Goal: Transaction & Acquisition: Obtain resource

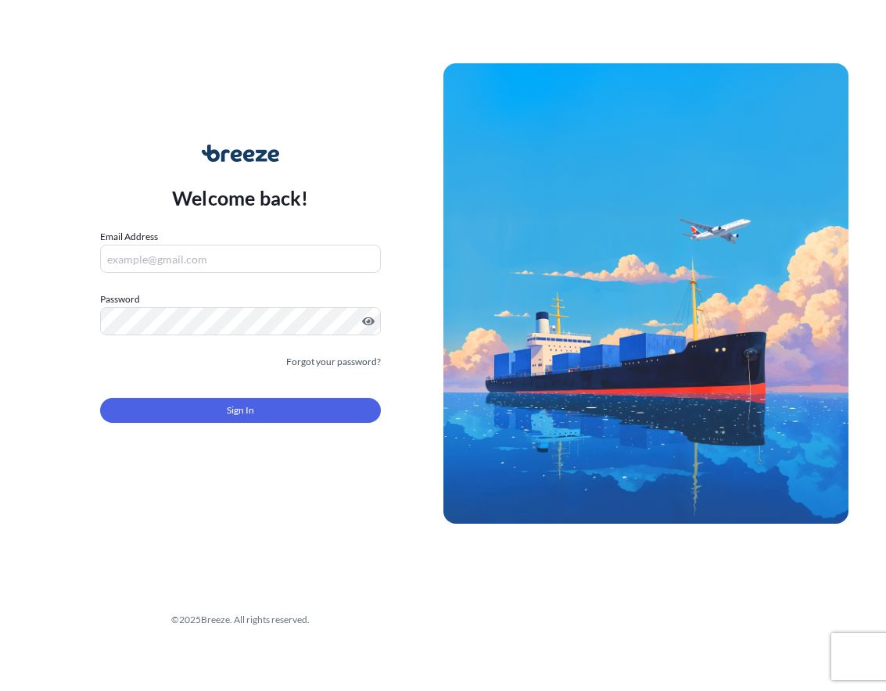
type input "[EMAIL_ADDRESS][DOMAIN_NAME]"
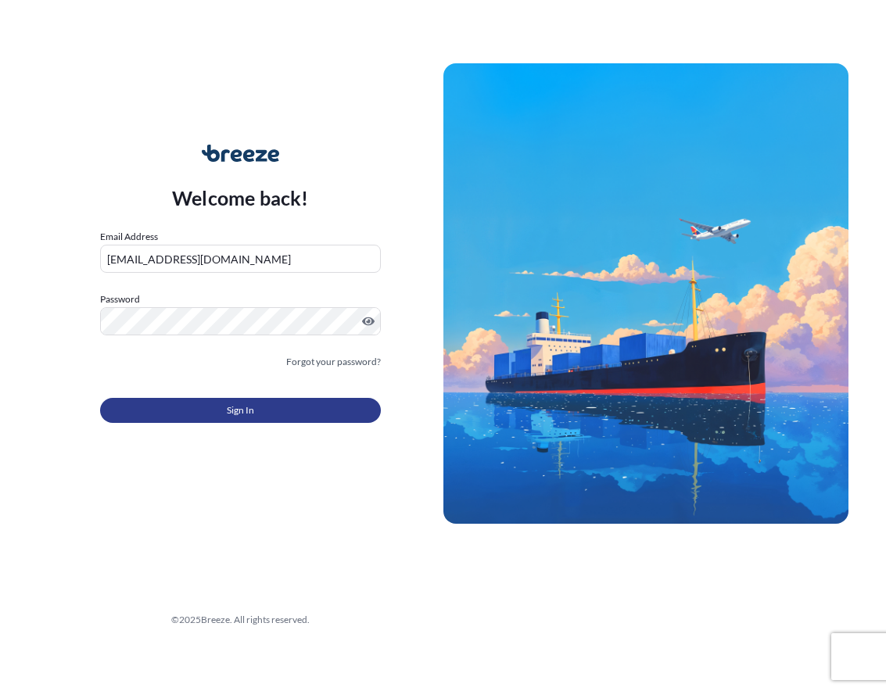
click at [220, 413] on button "Sign In" at bounding box center [240, 410] width 281 height 25
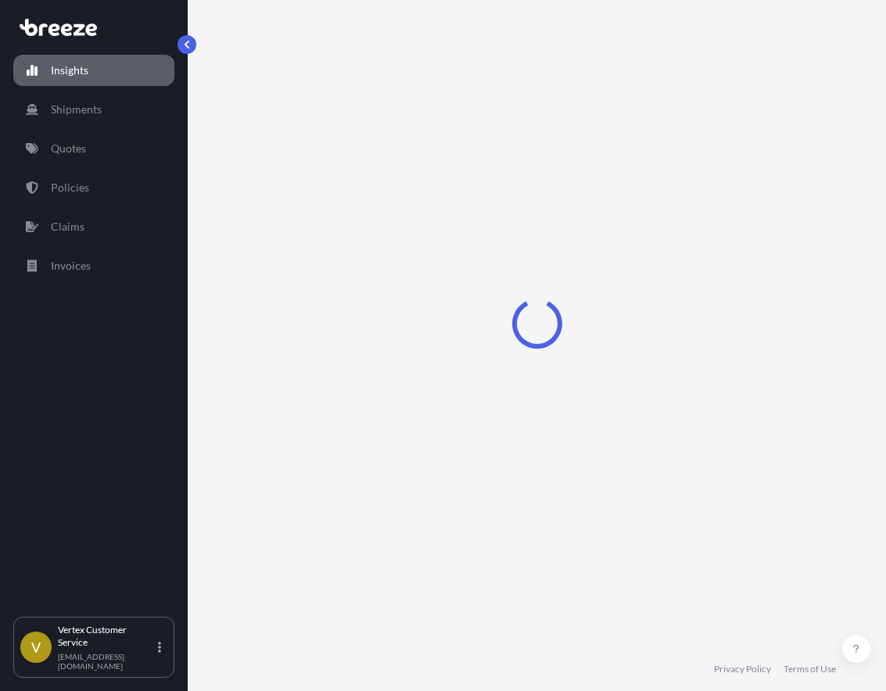
select select "2025"
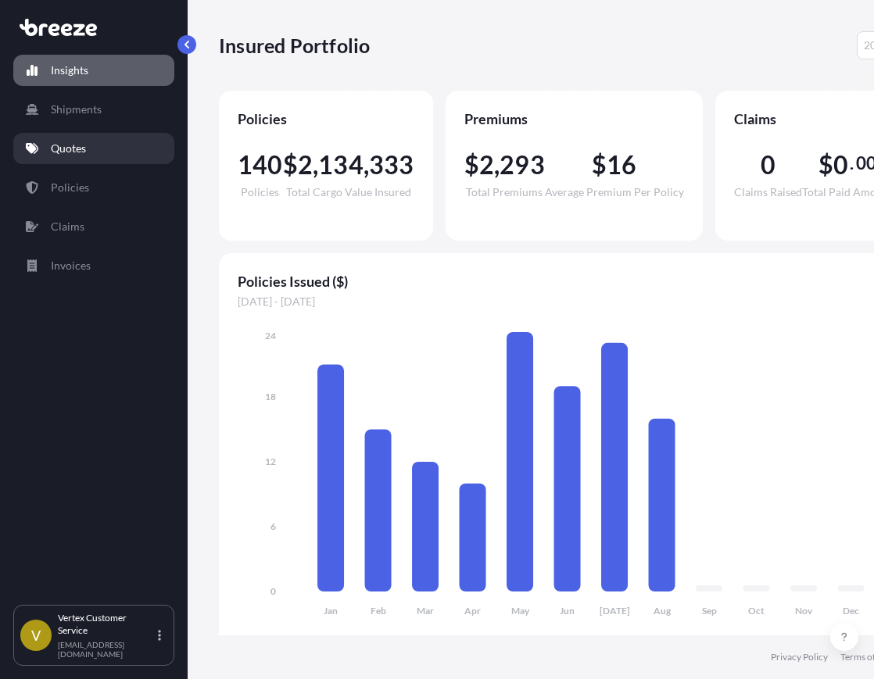
click at [80, 151] on p "Quotes" at bounding box center [68, 149] width 35 height 16
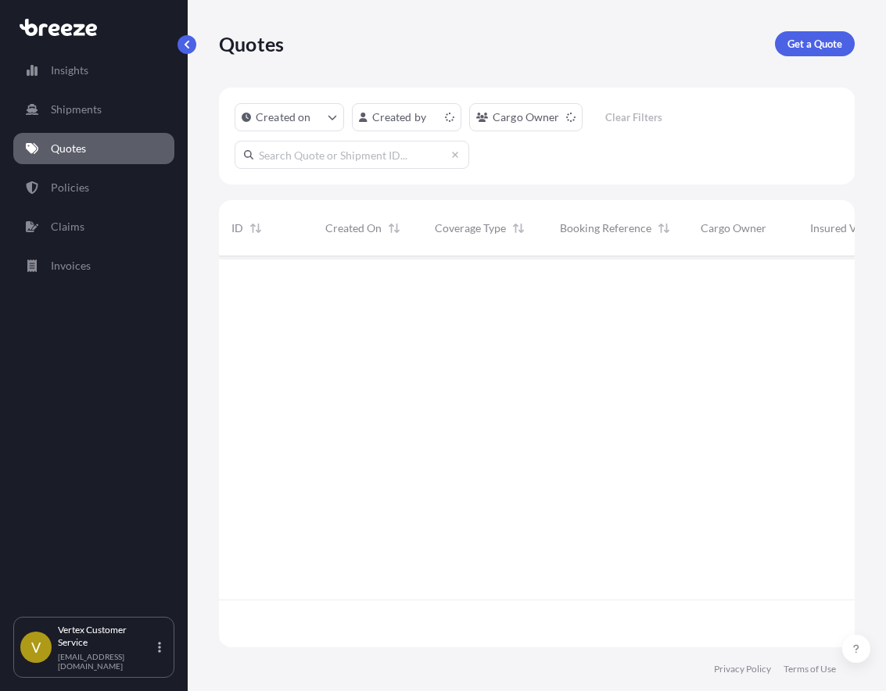
scroll to position [388, 624]
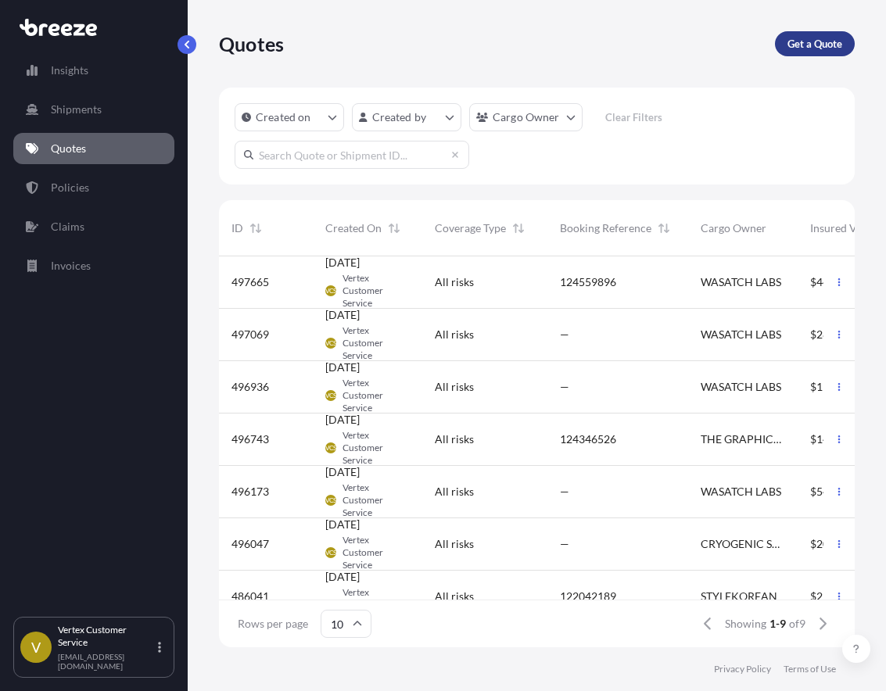
click at [817, 49] on p "Get a Quote" at bounding box center [814, 44] width 55 height 16
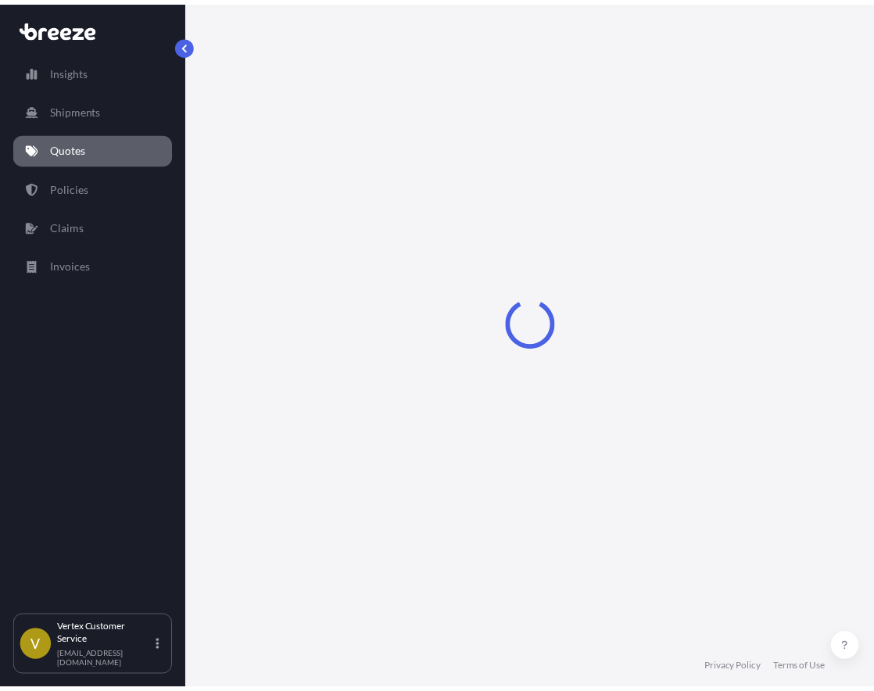
scroll to position [25, 0]
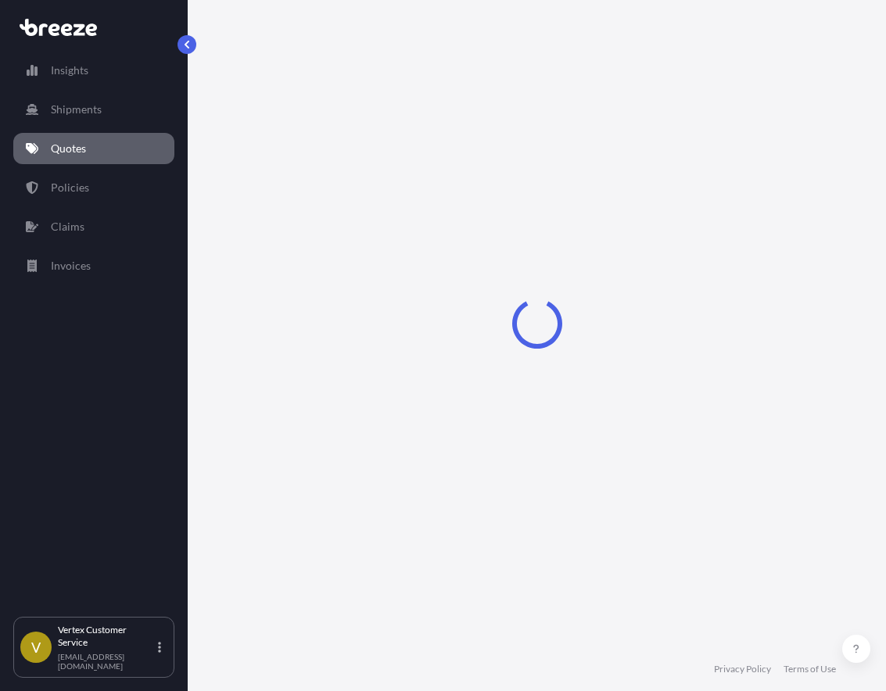
select select "Sea"
select select "1"
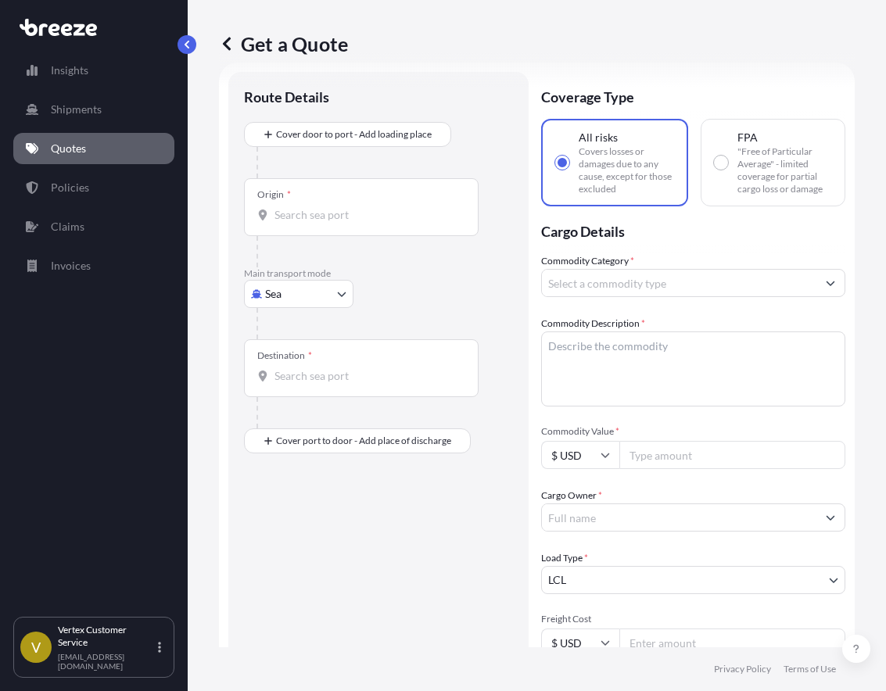
click at [320, 213] on input "Origin *" at bounding box center [366, 215] width 184 height 16
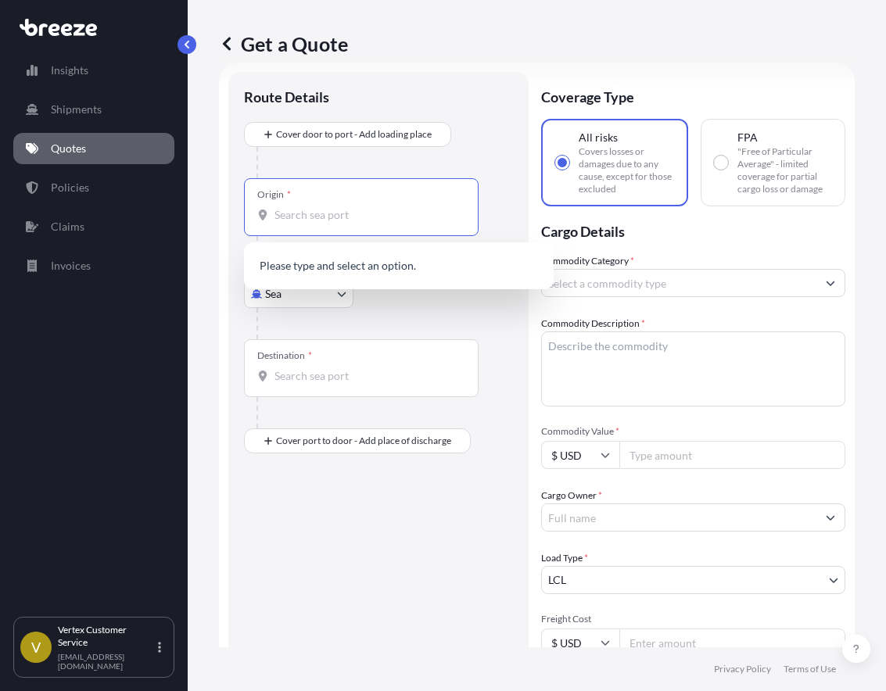
paste input "91745"
type input "91745"
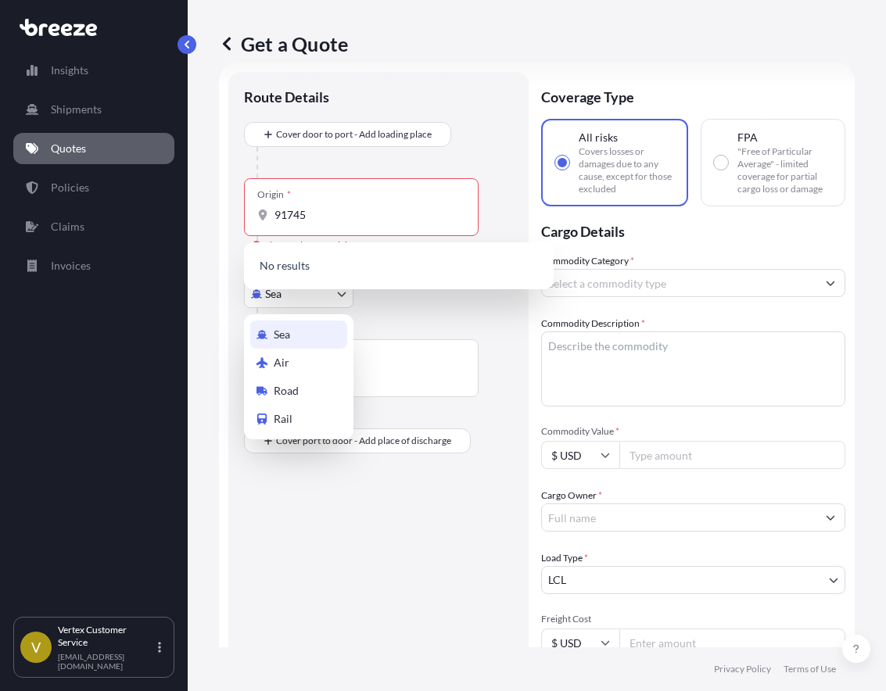
click at [345, 301] on body "0 options available. Insights Shipments Quotes Policies Claims Invoices V Verte…" at bounding box center [443, 345] width 886 height 691
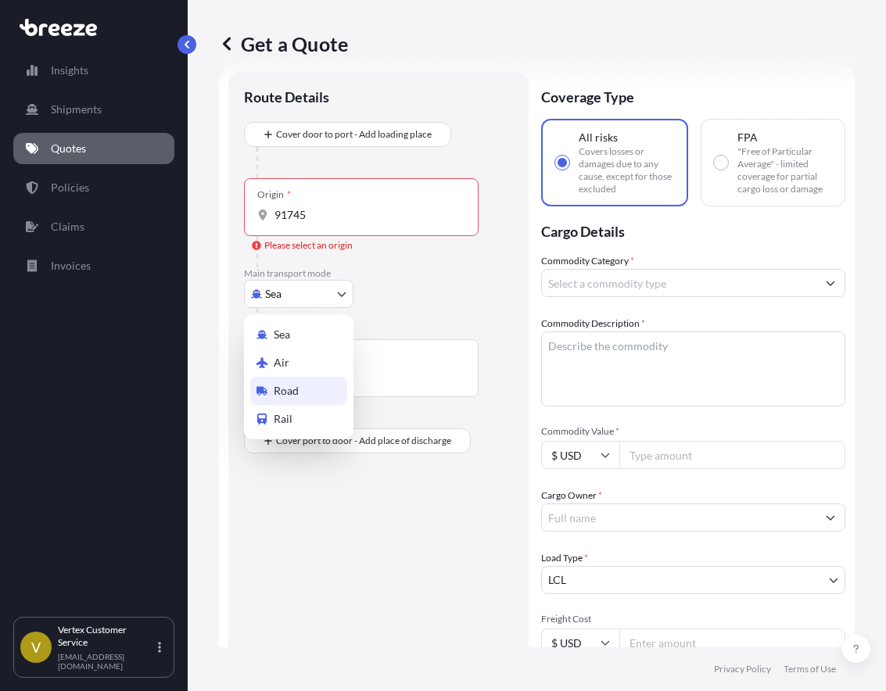
click at [295, 385] on span "Road" at bounding box center [286, 391] width 25 height 16
select select "Road"
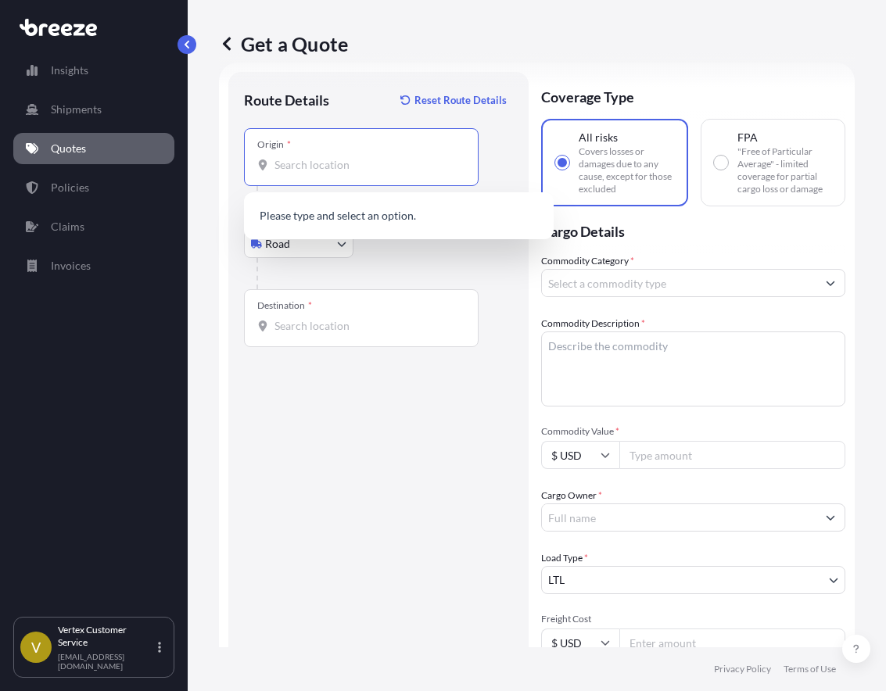
click at [346, 163] on input "Origin *" at bounding box center [366, 165] width 184 height 16
paste input "91745"
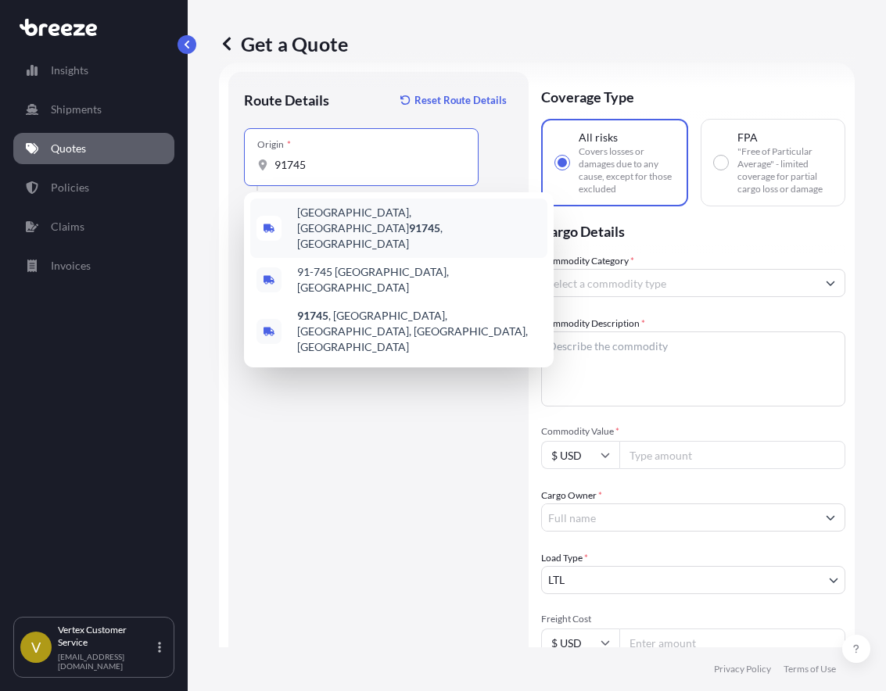
click at [378, 228] on div "[GEOGRAPHIC_DATA] , [GEOGRAPHIC_DATA]" at bounding box center [398, 228] width 297 height 59
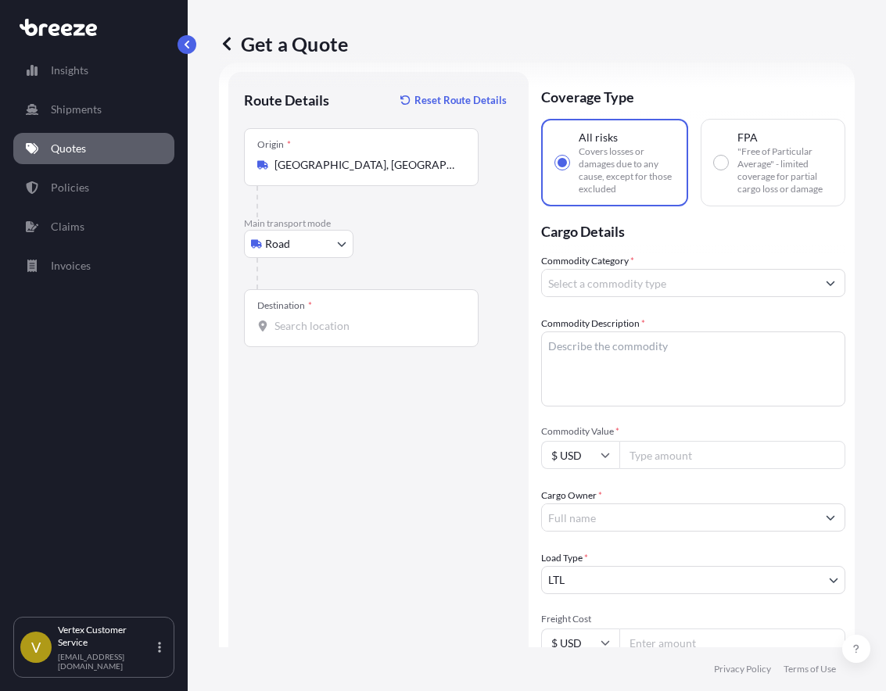
type input "[GEOGRAPHIC_DATA], [GEOGRAPHIC_DATA], [GEOGRAPHIC_DATA]"
click at [331, 336] on div "Destination *" at bounding box center [361, 318] width 234 height 58
click at [331, 334] on input "Destination *" at bounding box center [366, 326] width 184 height 16
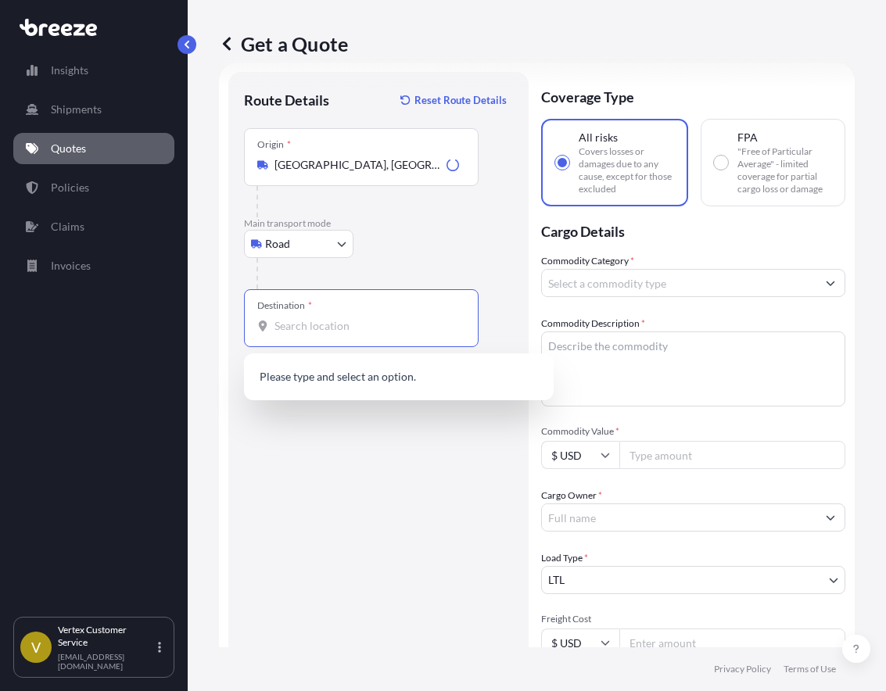
paste input "44087"
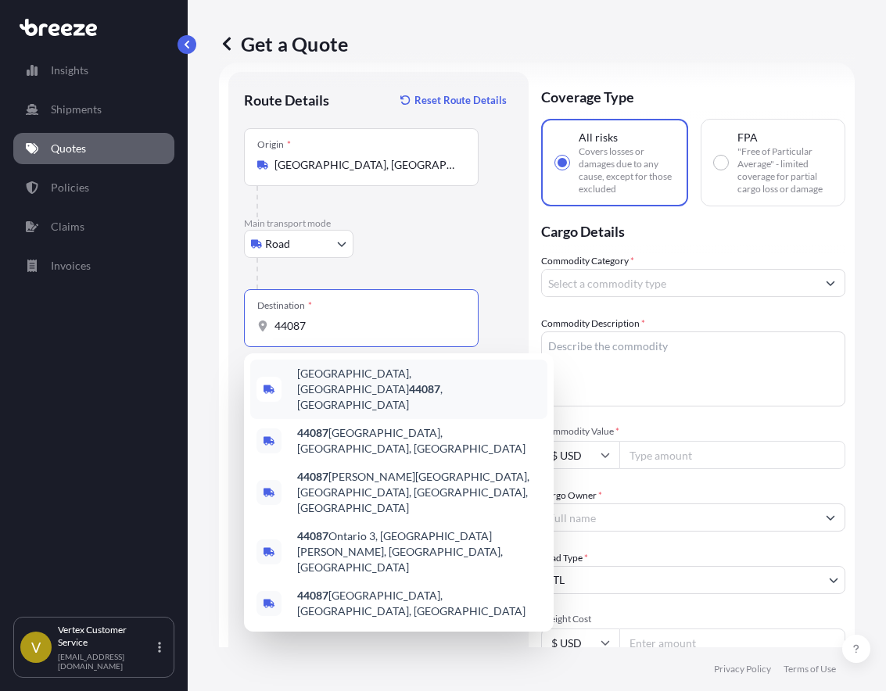
click at [362, 386] on div "[GEOGRAPHIC_DATA] , [GEOGRAPHIC_DATA]" at bounding box center [398, 389] width 297 height 59
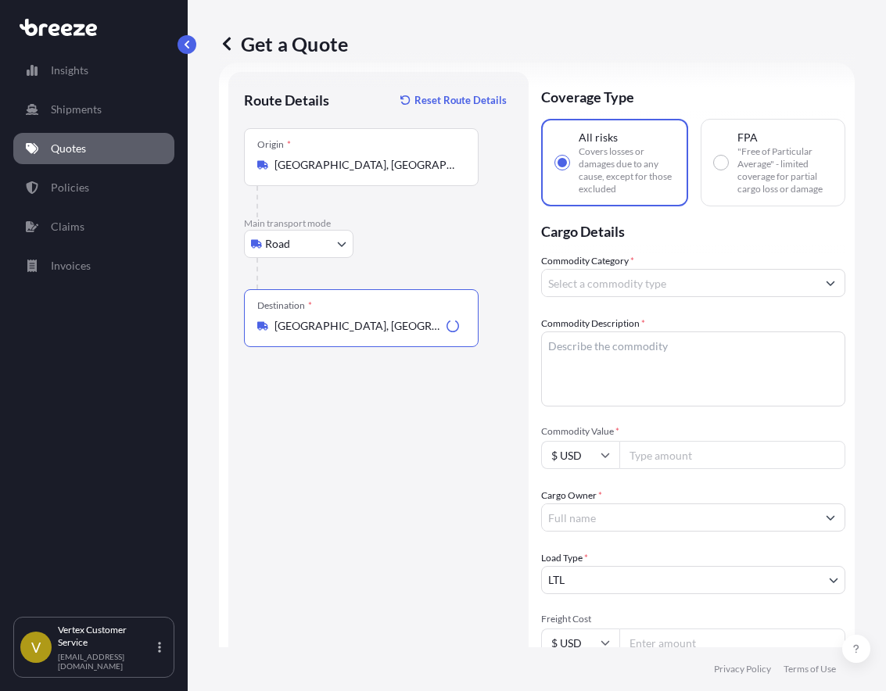
type input "[GEOGRAPHIC_DATA], [GEOGRAPHIC_DATA]"
click at [607, 285] on input "Commodity Category *" at bounding box center [679, 283] width 274 height 28
type input "M"
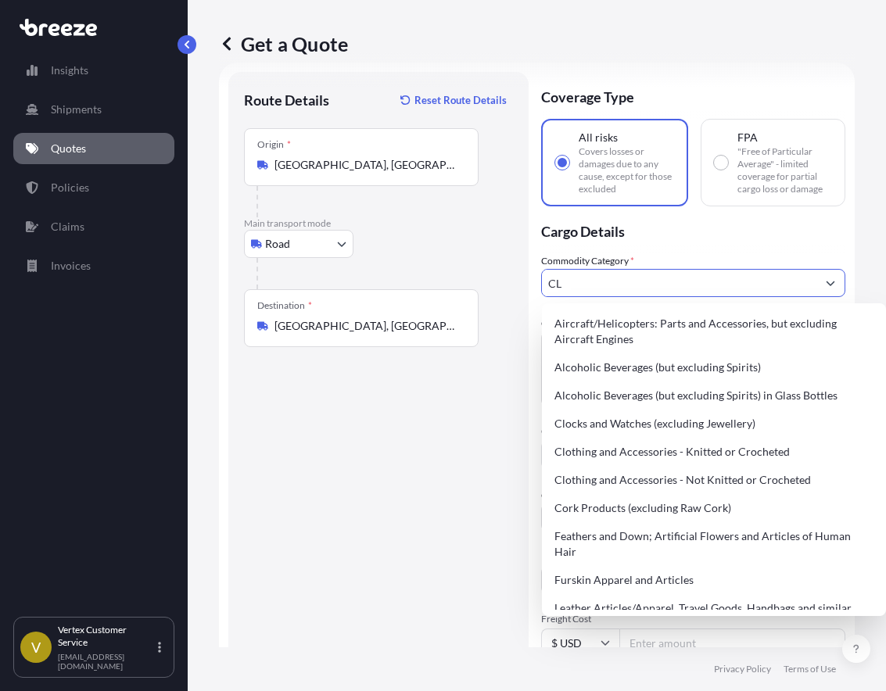
type input "C"
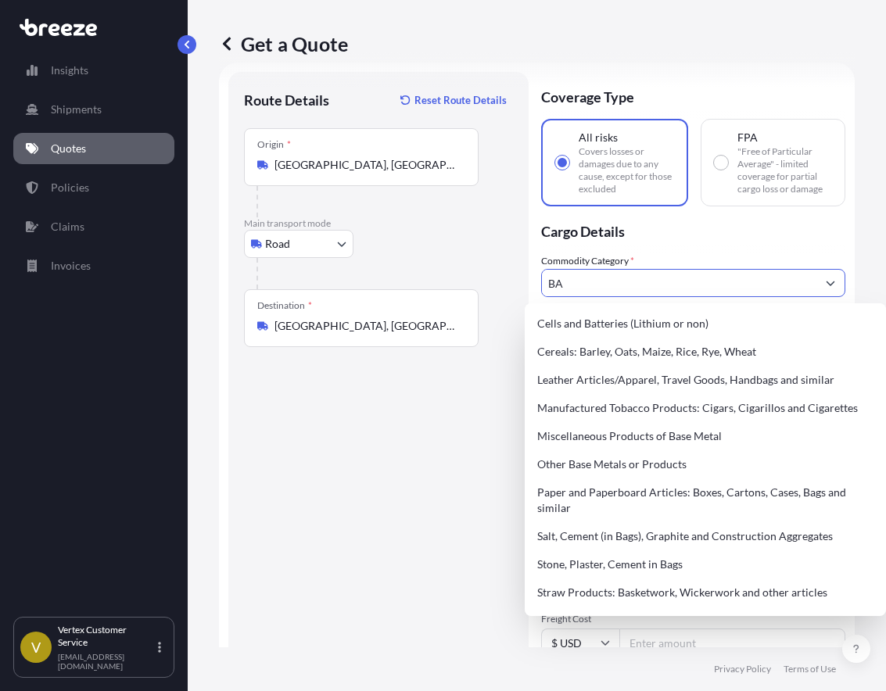
type input "B"
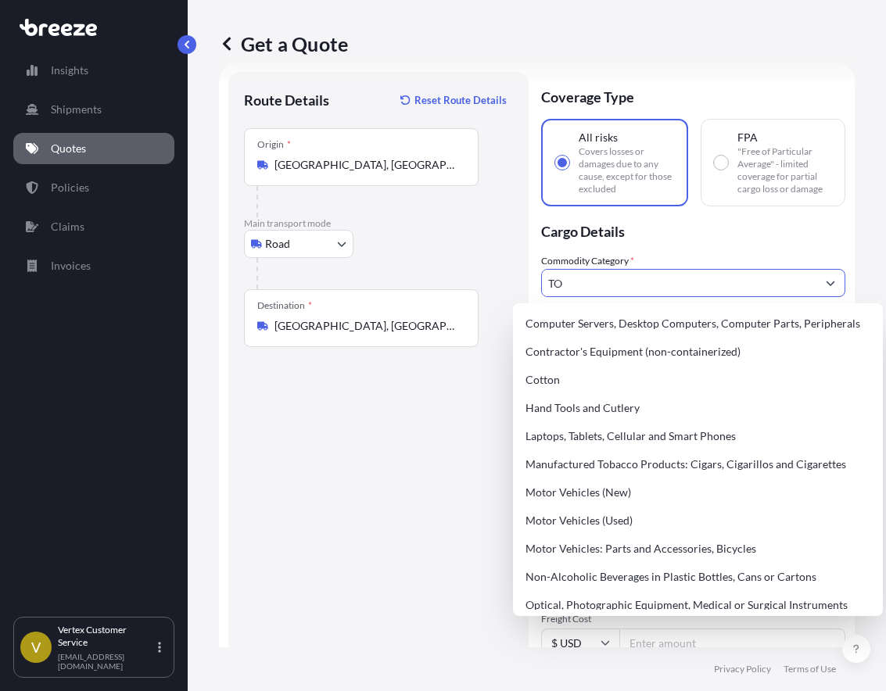
type input "T"
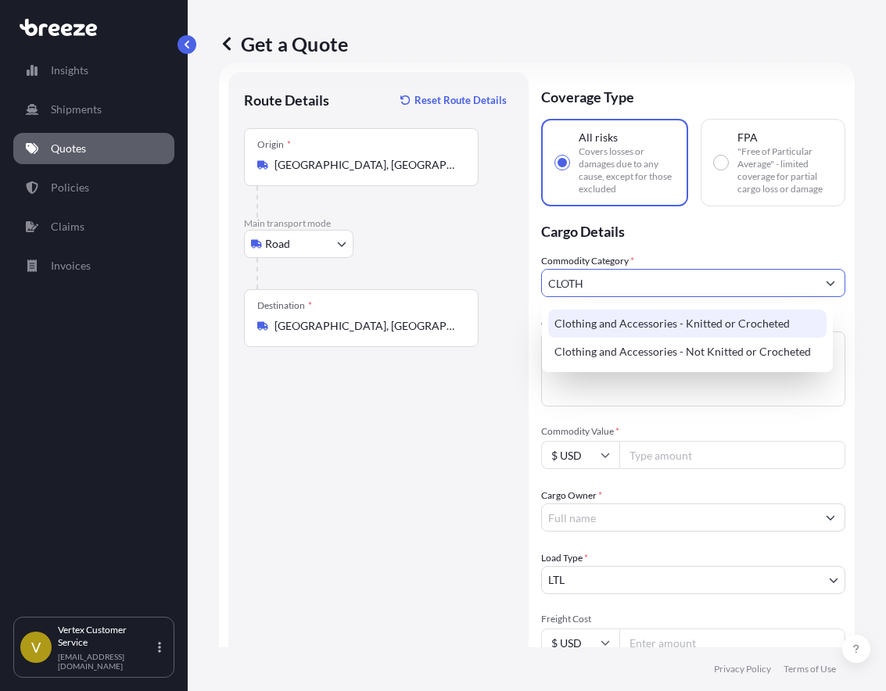
click at [618, 338] on div "Clothing and Accessories - Not Knitted or Crocheted" at bounding box center [687, 352] width 278 height 28
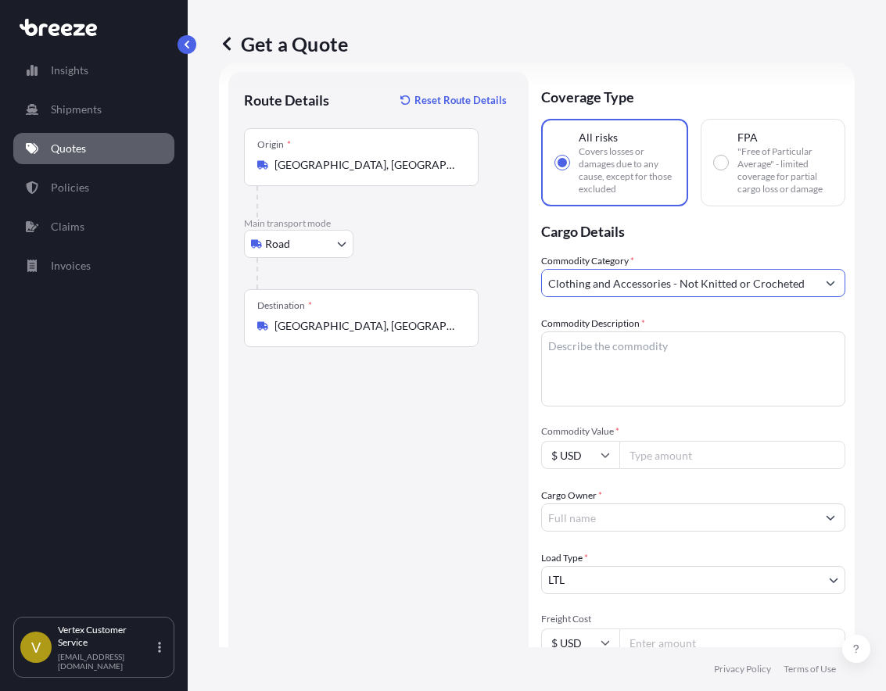
type input "Clothing and Accessories - Not Knitted or Crocheted"
click at [620, 366] on textarea "Commodity Description *" at bounding box center [693, 368] width 304 height 75
click at [581, 348] on textarea "CLOTGH TOTE BAGS" at bounding box center [693, 368] width 304 height 75
type textarea "CLOTH TOTE BAGS"
click at [711, 458] on input "Commodity Value *" at bounding box center [732, 455] width 226 height 28
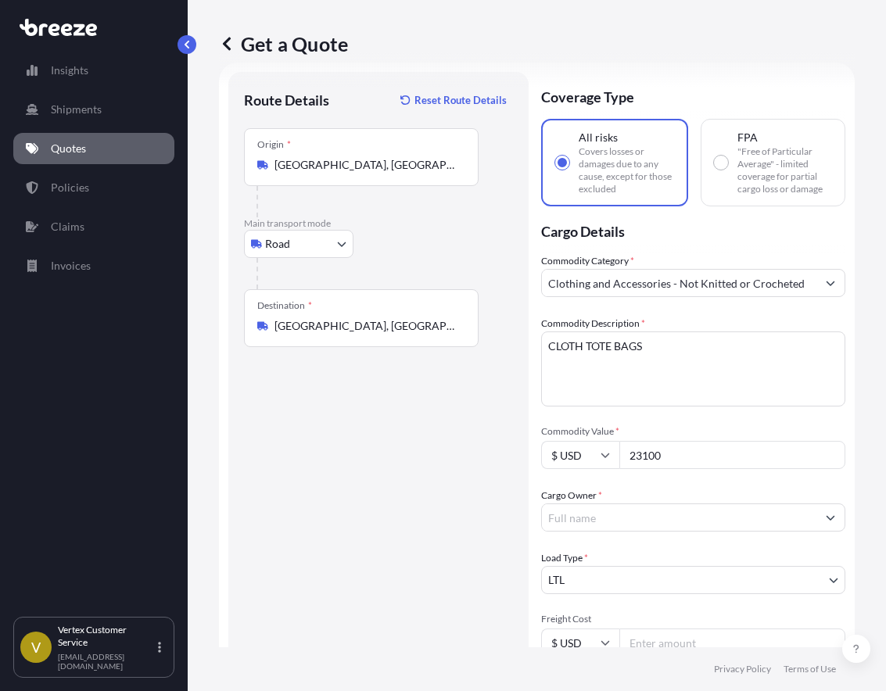
type input "23100"
click at [692, 482] on div "Commodity Category * Clothing and Accessories - Not Knitted or Crocheted Commod…" at bounding box center [693, 517] width 304 height 528
click at [619, 521] on input "Cargo Owner *" at bounding box center [679, 517] width 274 height 28
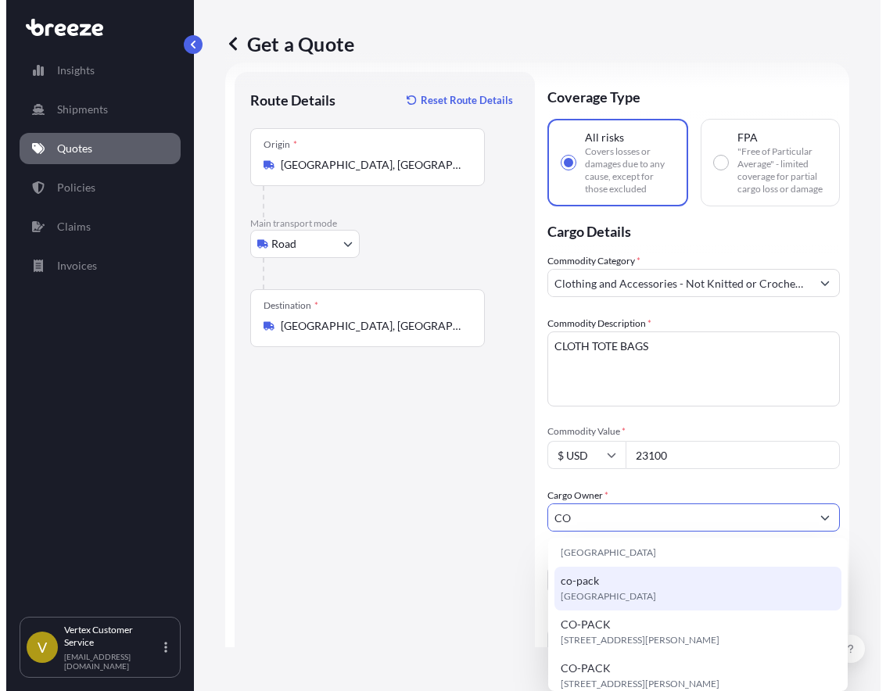
scroll to position [156, 0]
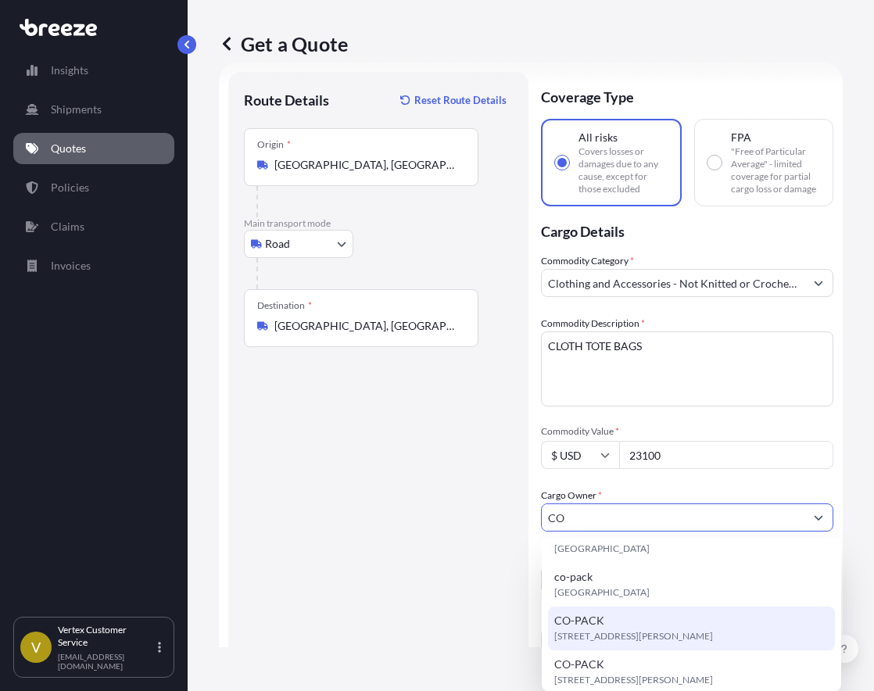
click at [645, 625] on div "CO-PACK [STREET_ADDRESS][PERSON_NAME]" at bounding box center [691, 629] width 287 height 44
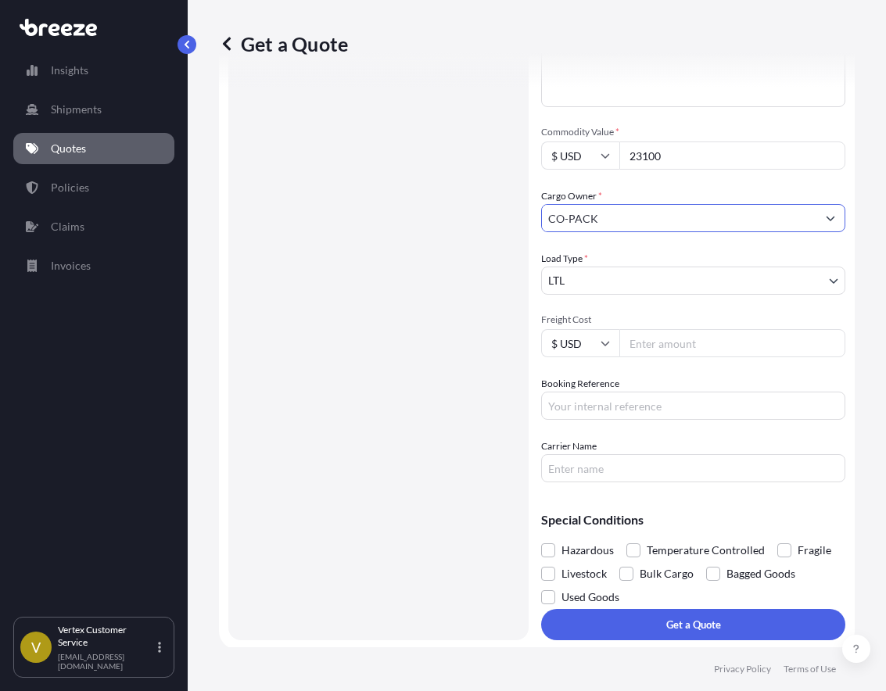
scroll to position [327, 0]
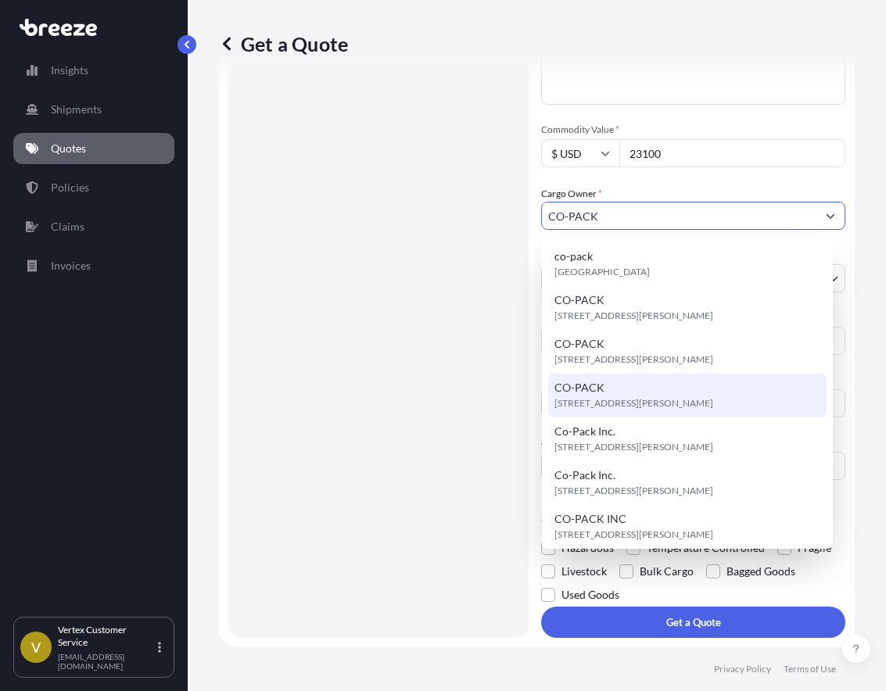
click at [604, 403] on span "[STREET_ADDRESS][PERSON_NAME]" at bounding box center [633, 404] width 159 height 16
paste input "124725200"
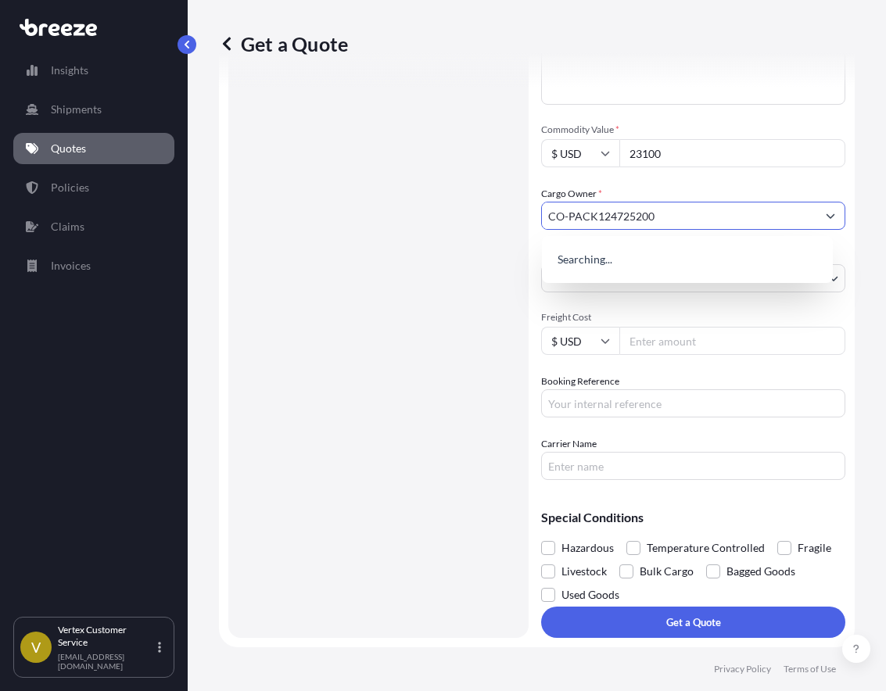
type input "CO-PACK124725200"
click at [602, 403] on input "Booking Reference" at bounding box center [693, 403] width 304 height 28
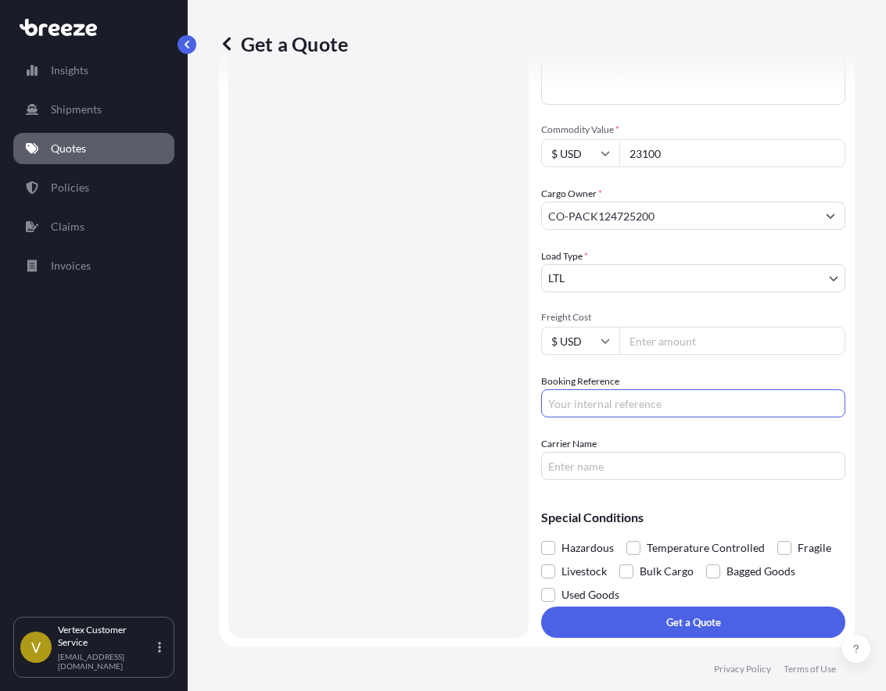
paste input "124725200"
type input "124725200"
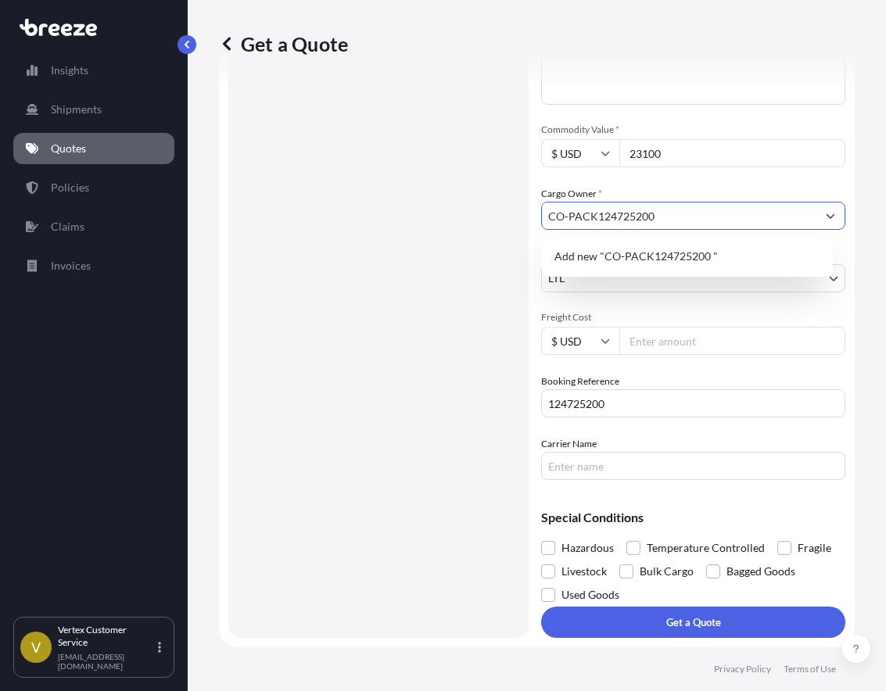
drag, startPoint x: 678, startPoint y: 213, endPoint x: 595, endPoint y: 217, distance: 82.9
click at [595, 217] on input "CO-PACK124725200" at bounding box center [679, 216] width 274 height 28
type input "CO-PACK"
click at [648, 297] on div "Commodity Category * Clothing and Accessories - Not Knitted or Crocheted Commod…" at bounding box center [693, 216] width 304 height 528
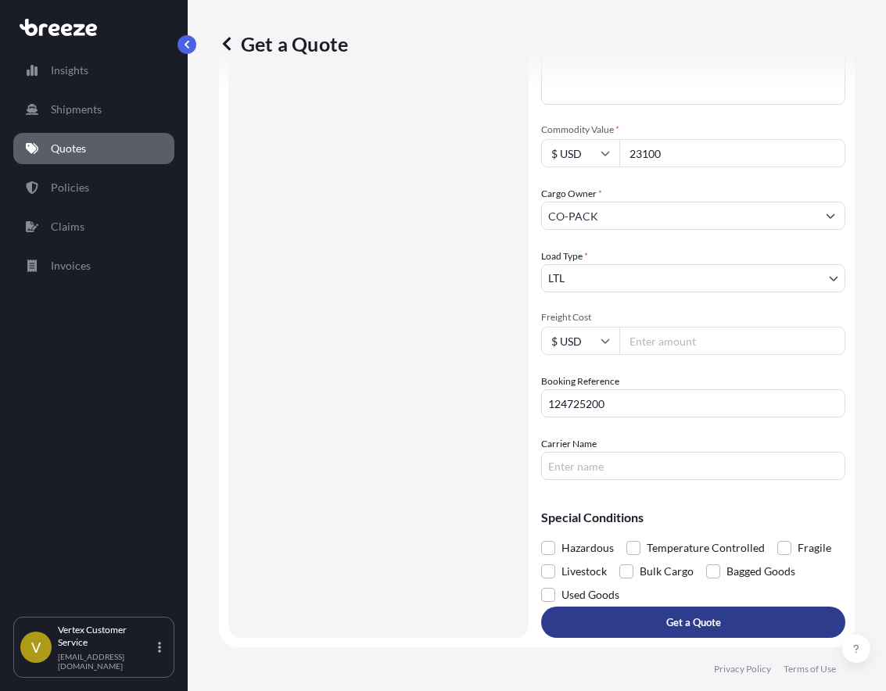
click at [666, 617] on p "Get a Quote" at bounding box center [693, 622] width 55 height 16
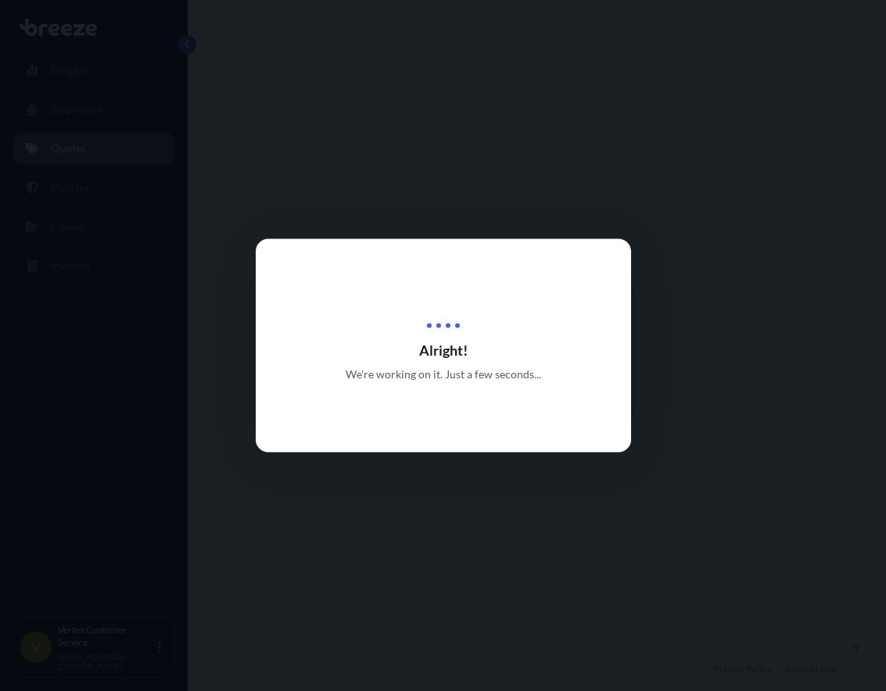
select select "Road"
select select "1"
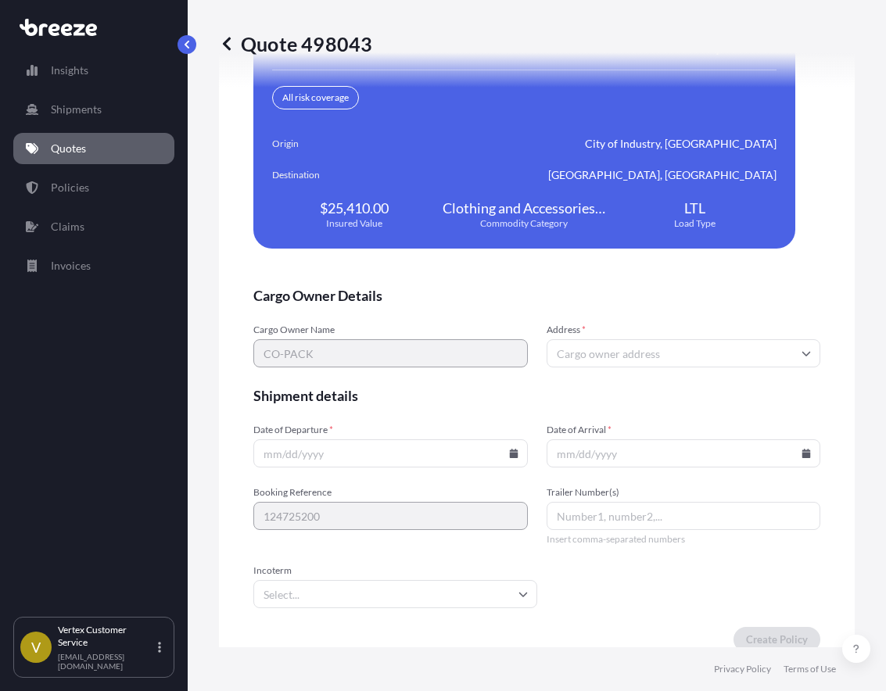
scroll to position [3444, 0]
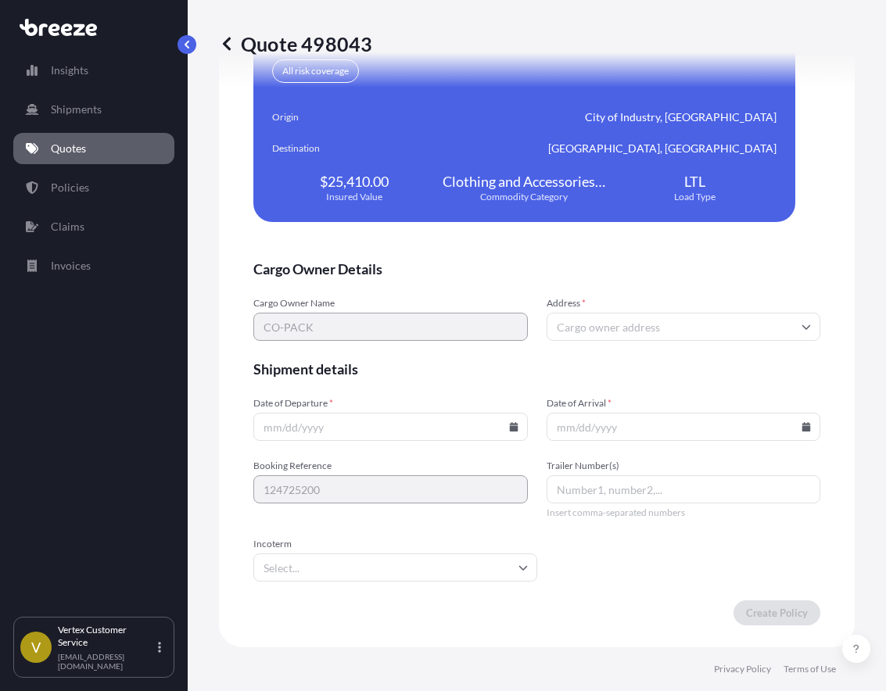
click at [512, 431] on input "Date of Departure *" at bounding box center [390, 427] width 274 height 28
click at [509, 427] on icon at bounding box center [513, 426] width 9 height 9
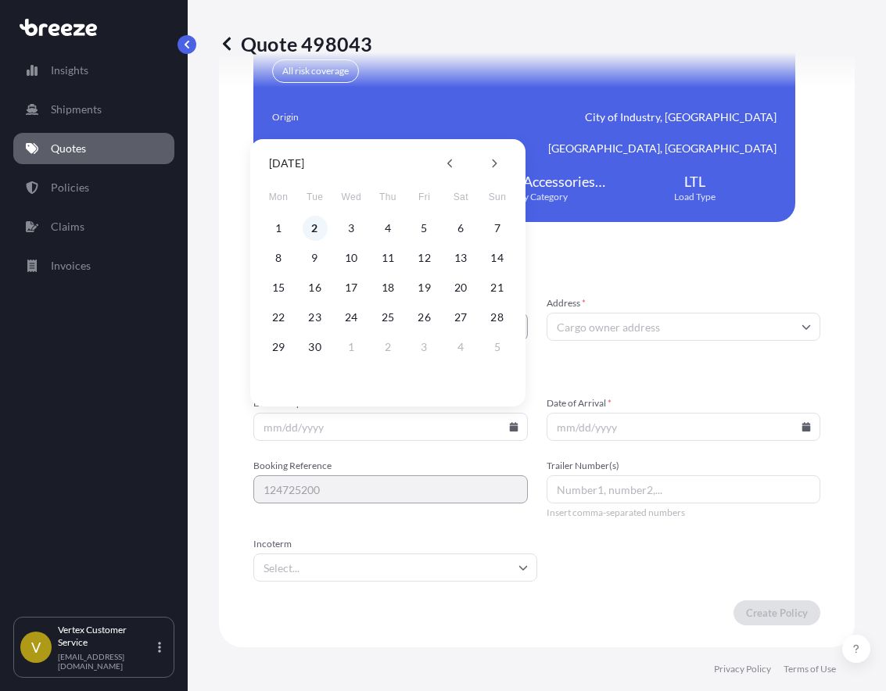
click at [316, 230] on button "2" at bounding box center [314, 228] width 25 height 25
type input "[DATE]"
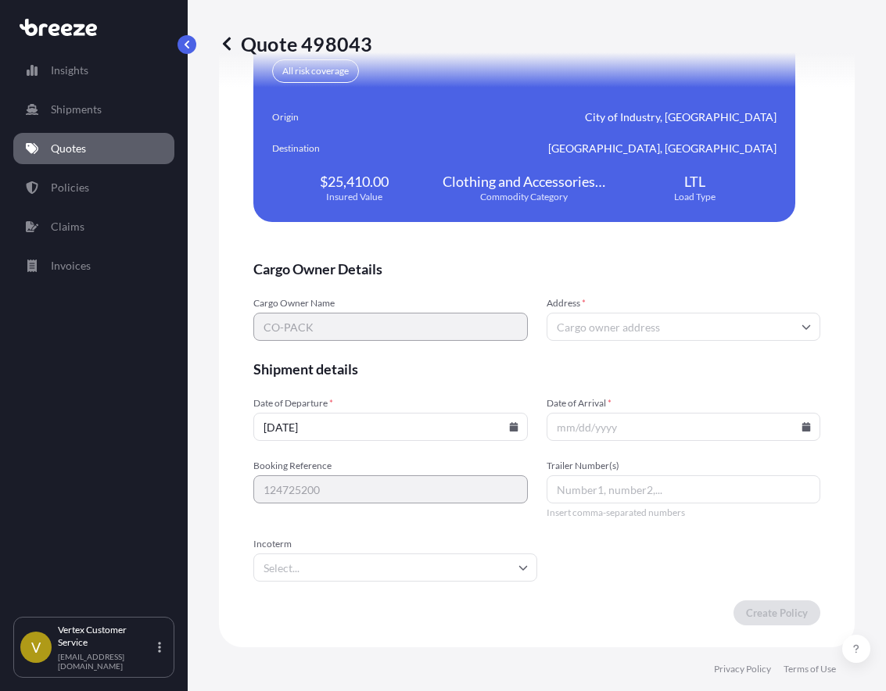
click at [802, 424] on icon at bounding box center [806, 426] width 9 height 9
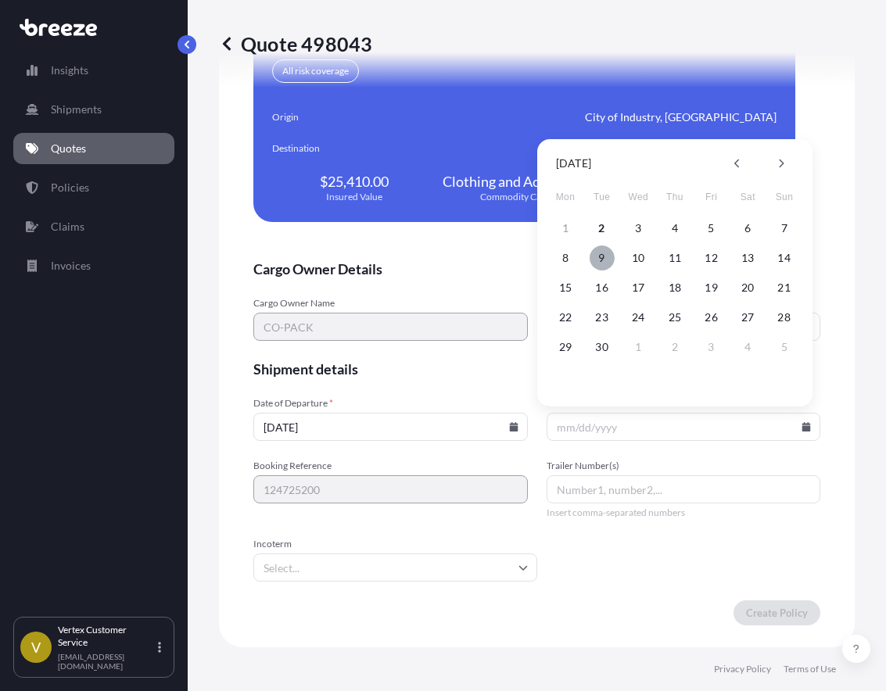
click at [601, 259] on button "9" at bounding box center [601, 257] width 25 height 25
type input "[DATE]"
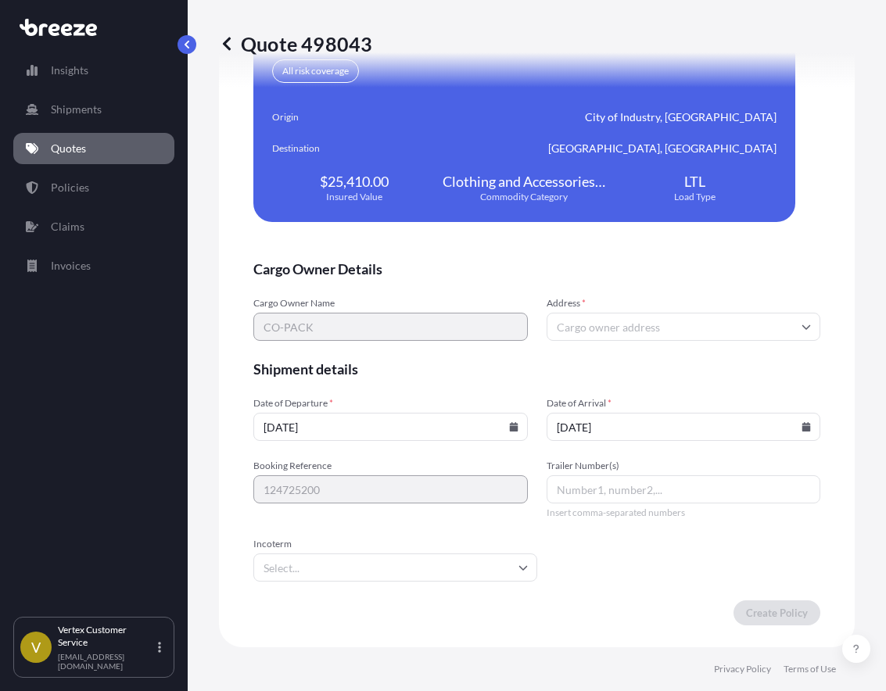
click at [583, 334] on input "Address *" at bounding box center [683, 327] width 274 height 28
click at [455, 339] on form "Cargo Owner Details Cargo Owner Name CO-PACK Address * Please type and select a…" at bounding box center [536, 443] width 567 height 366
click at [646, 328] on input "Address *" at bounding box center [683, 327] width 274 height 28
click at [643, 382] on div "Please type and select an option" at bounding box center [674, 372] width 256 height 38
click at [384, 341] on form "Cargo Owner Details Cargo Owner Name CO-PACK Address * Please type and select a…" at bounding box center [536, 443] width 567 height 366
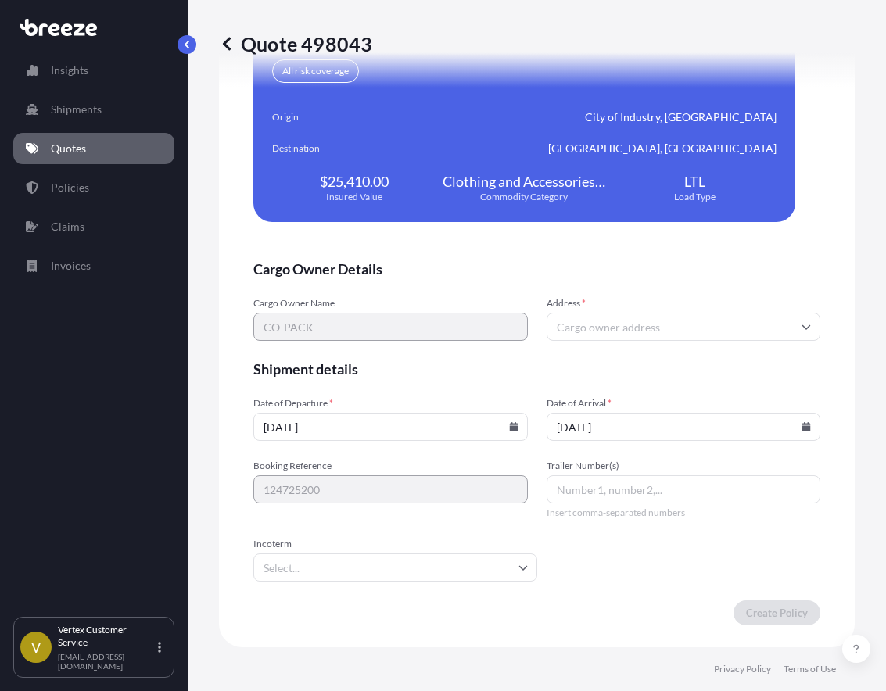
click at [658, 325] on input "Address *" at bounding box center [683, 327] width 274 height 28
paste input "[STREET_ADDRESS][PERSON_NAME]"
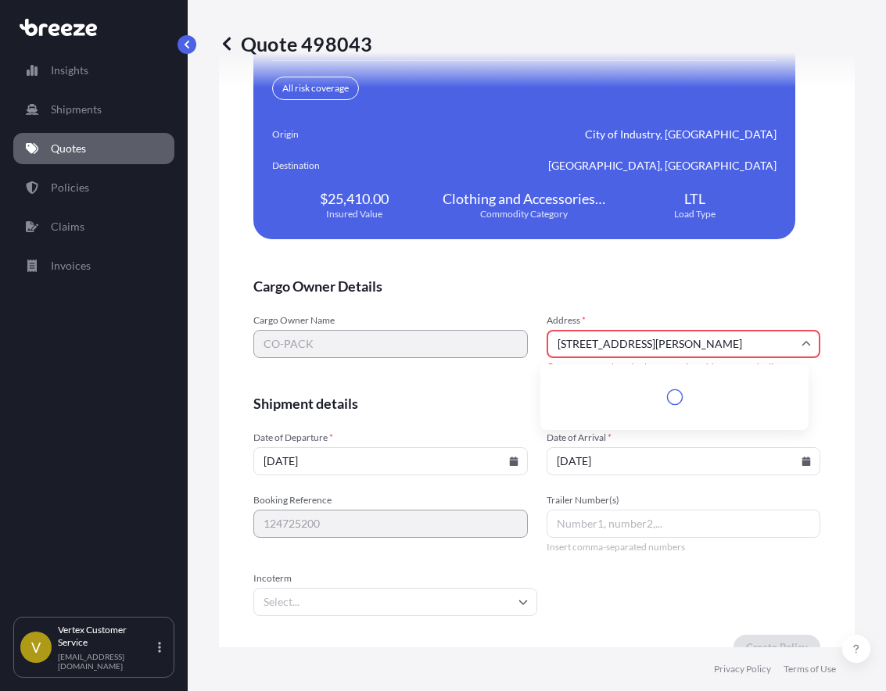
scroll to position [3461, 0]
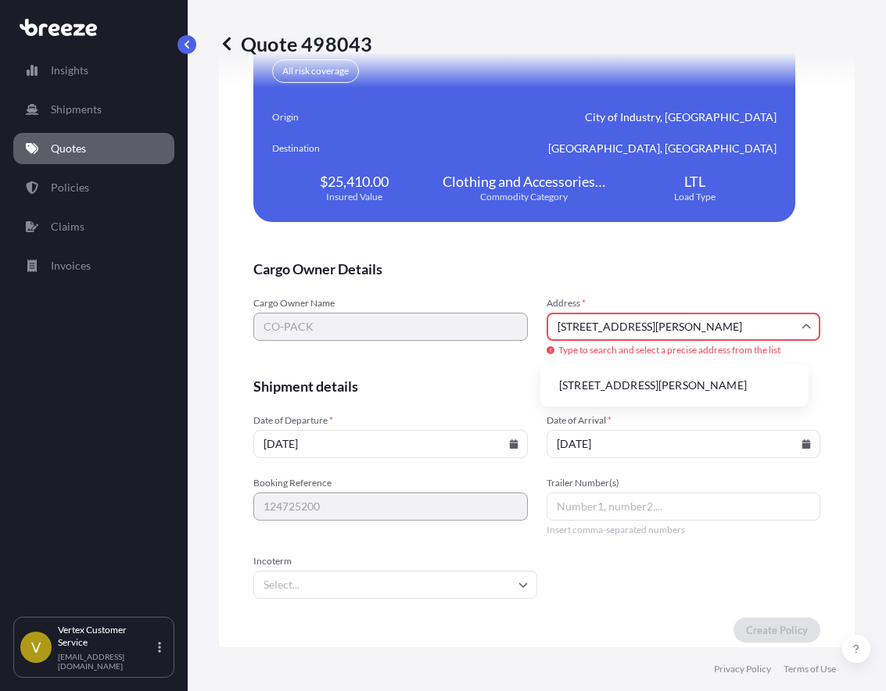
click at [654, 389] on li "[STREET_ADDRESS][PERSON_NAME]" at bounding box center [674, 385] width 256 height 30
type input "[STREET_ADDRESS][PERSON_NAME]"
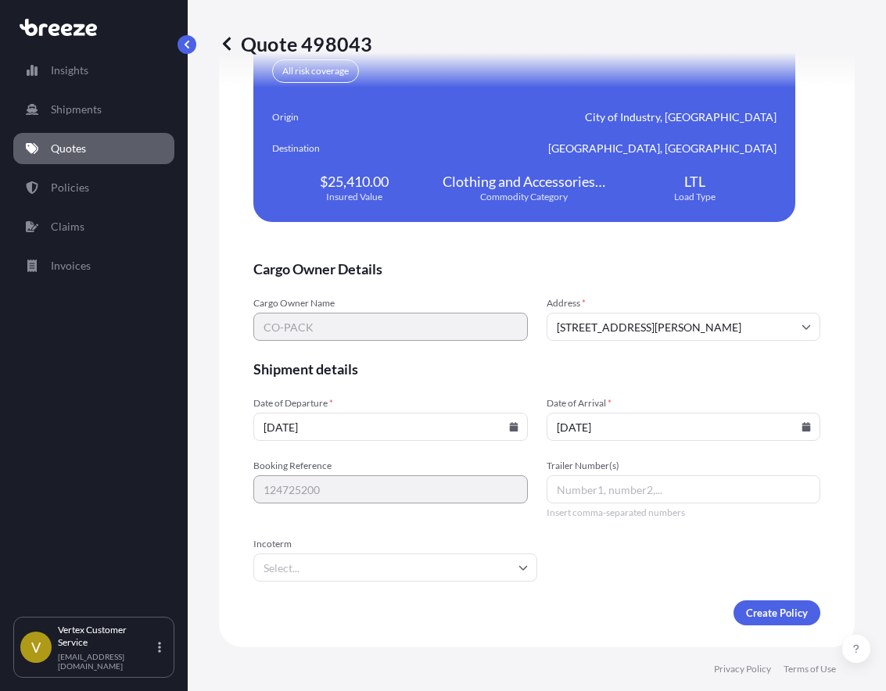
scroll to position [3444, 0]
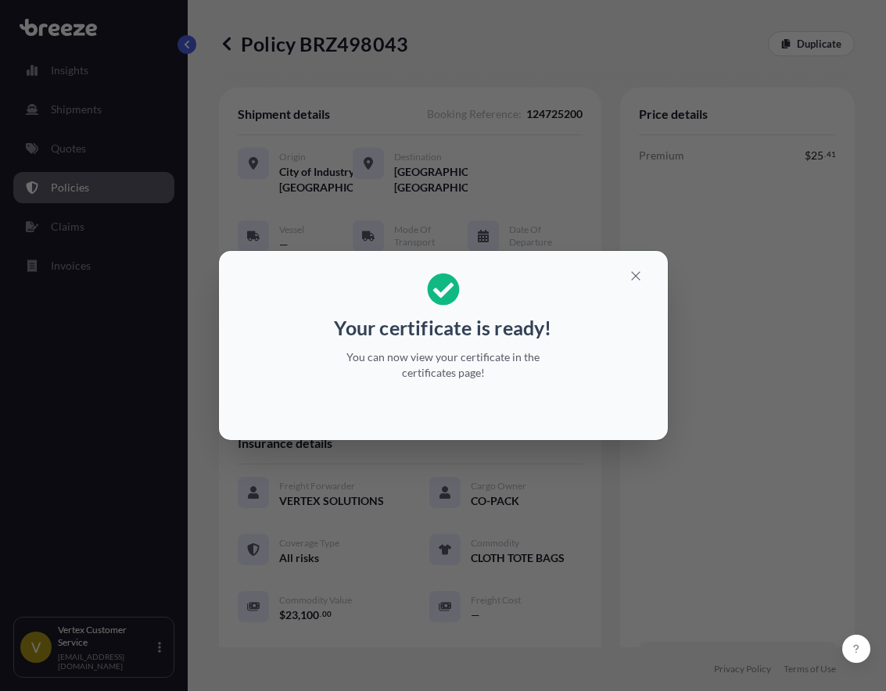
click at [344, 51] on div "Your certificate is ready! You can now view your certificate in the certificate…" at bounding box center [443, 345] width 886 height 691
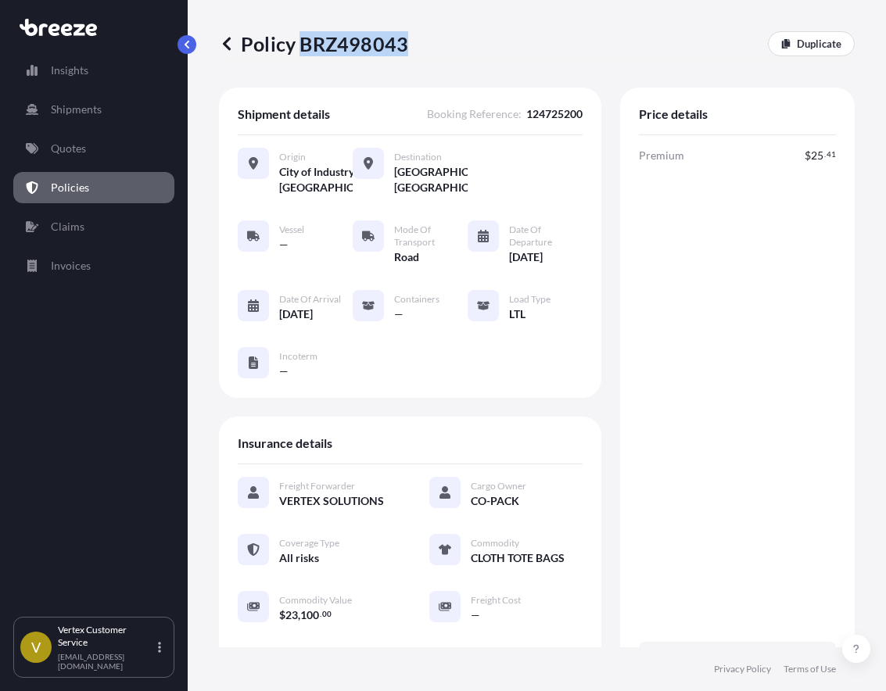
drag, startPoint x: 300, startPoint y: 47, endPoint x: 404, endPoint y: 46, distance: 104.0
click at [404, 46] on p "Policy BRZ498043" at bounding box center [313, 43] width 189 height 25
copy p "BRZ498043"
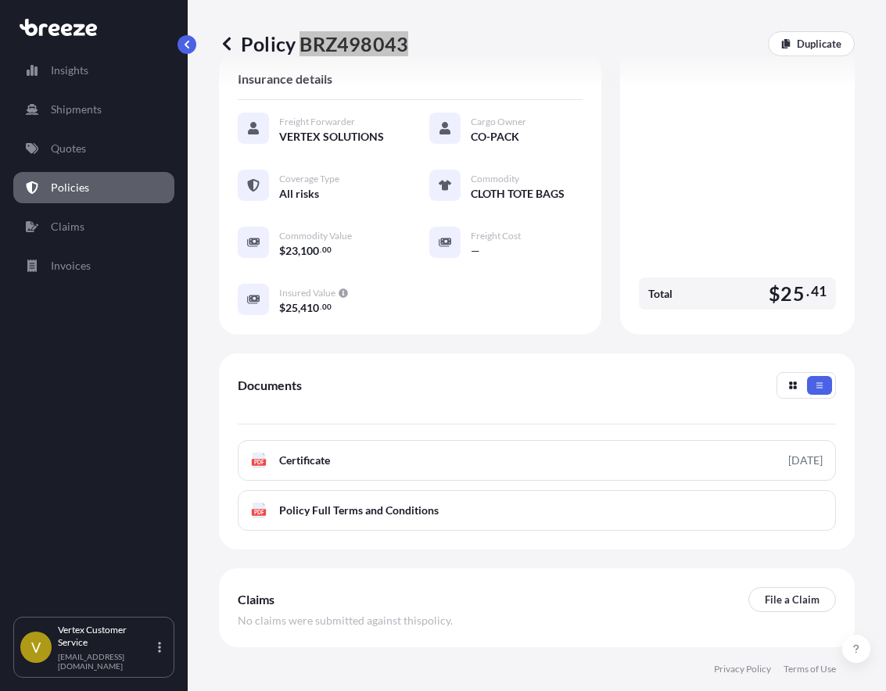
scroll to position [449, 0]
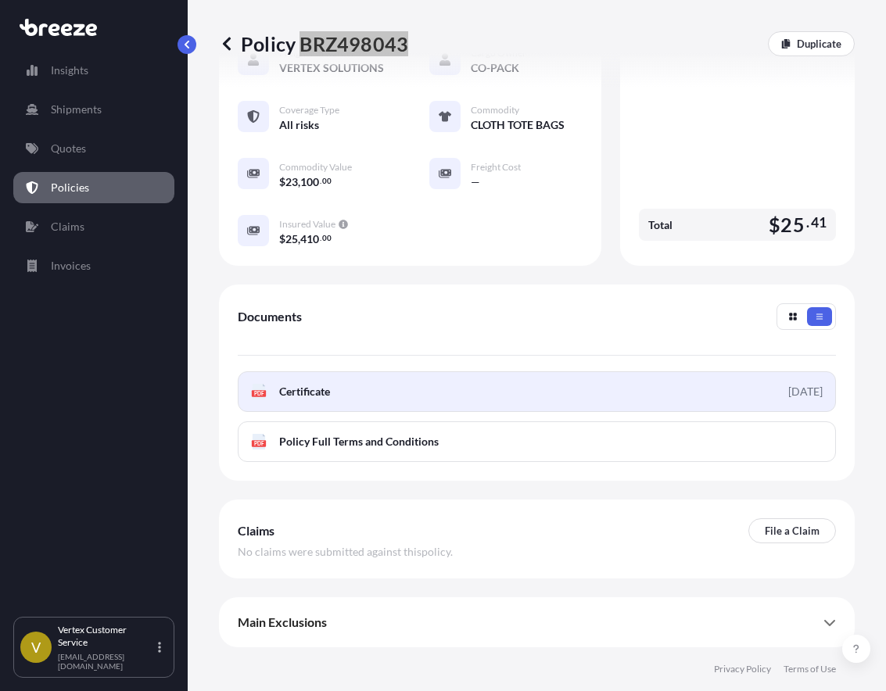
click at [366, 404] on link "PDF Certificate [DATE]" at bounding box center [537, 391] width 598 height 41
